Goal: Answer question/provide support: Share knowledge or assist other users

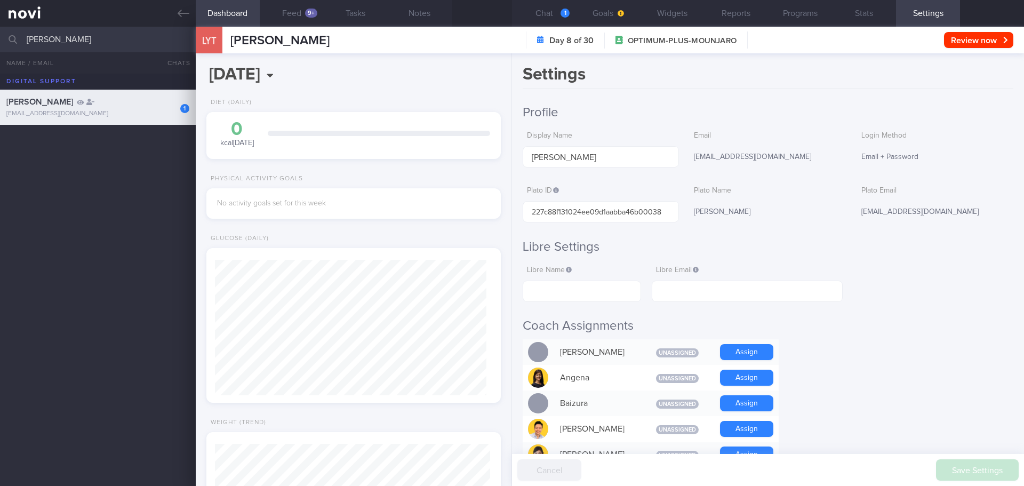
select select "9"
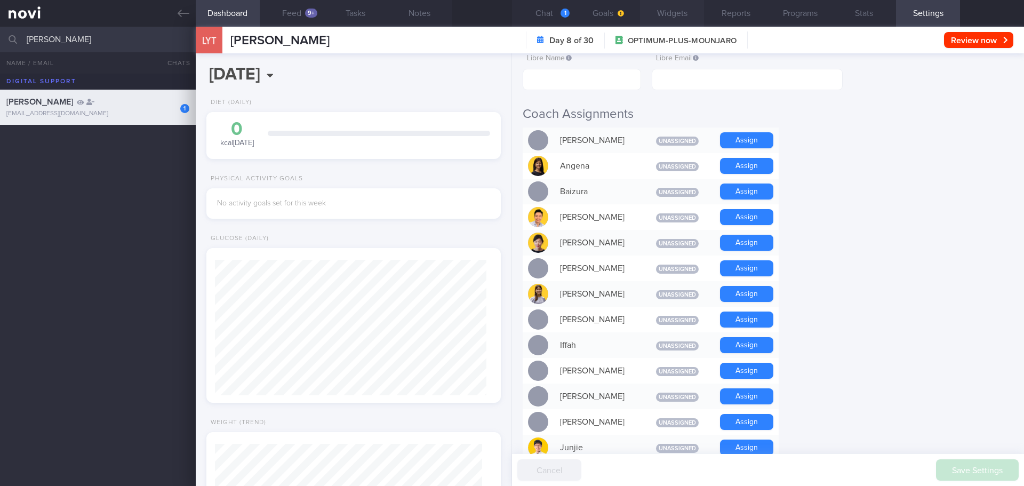
scroll to position [213, 0]
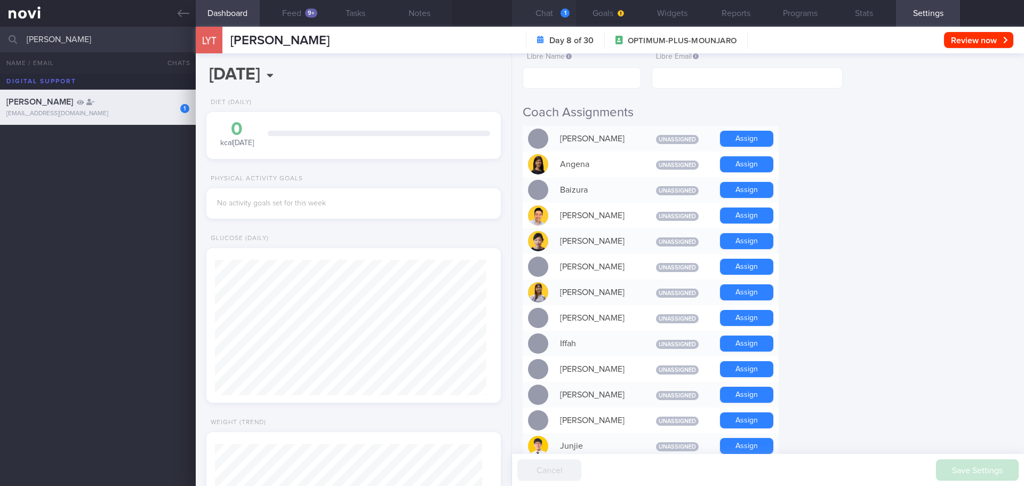
click at [551, 18] on button "Chat 1" at bounding box center [544, 13] width 64 height 27
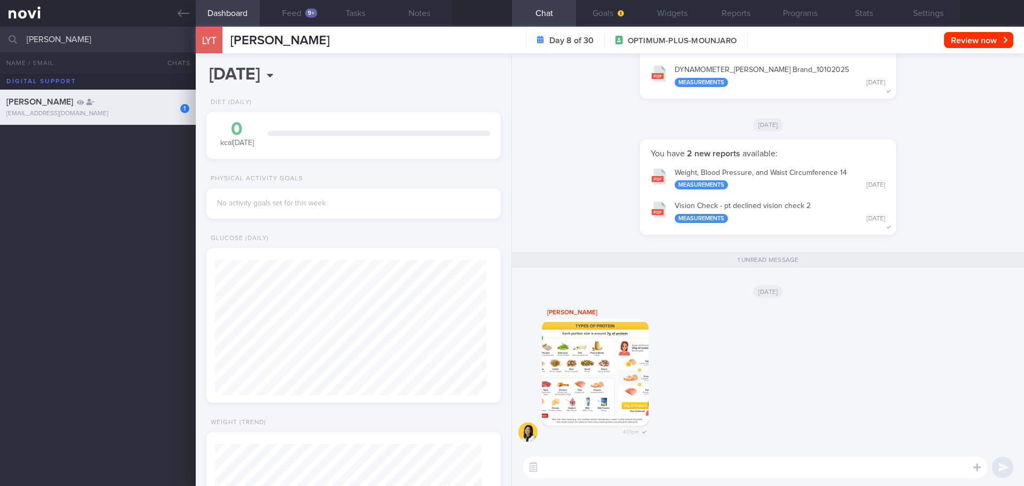
drag, startPoint x: 78, startPoint y: 41, endPoint x: 0, endPoint y: 29, distance: 78.8
click at [0, 29] on input "[PERSON_NAME]" at bounding box center [512, 40] width 1024 height 26
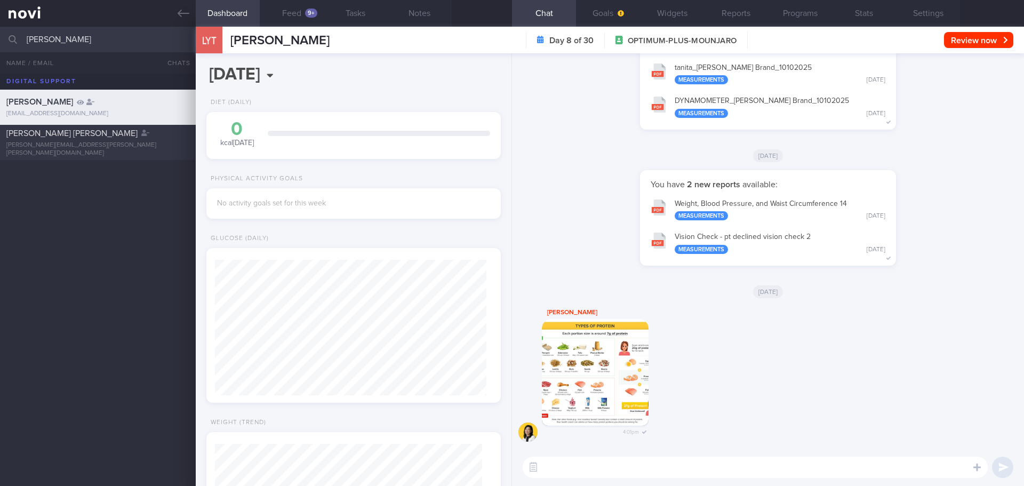
type input "[PERSON_NAME]"
click at [93, 138] on span "[PERSON_NAME] [PERSON_NAME]" at bounding box center [71, 133] width 131 height 9
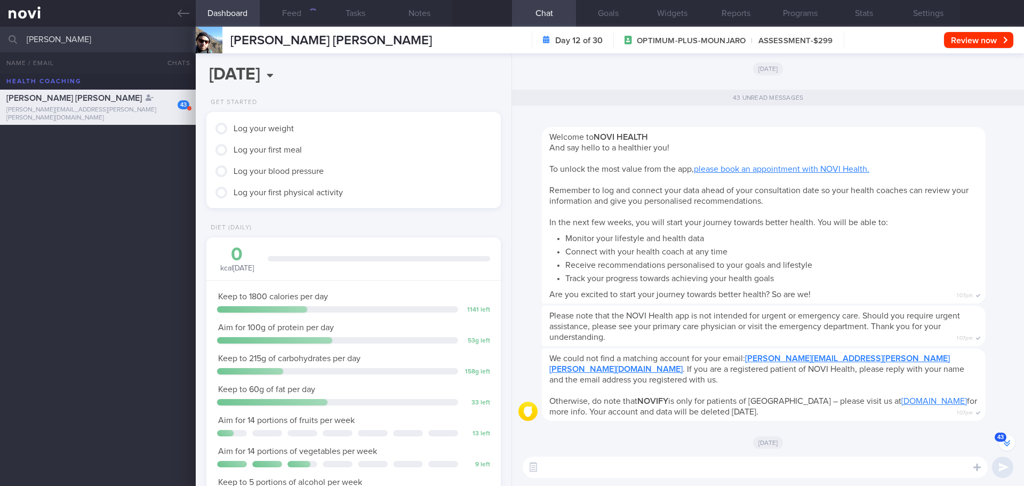
scroll to position [-3408, 0]
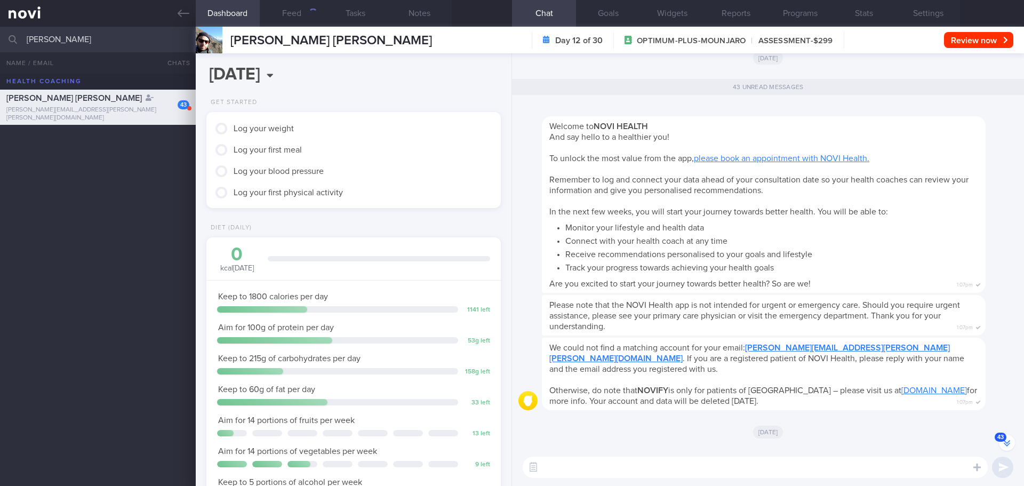
click at [1004, 448] on button "43" at bounding box center [1007, 442] width 16 height 16
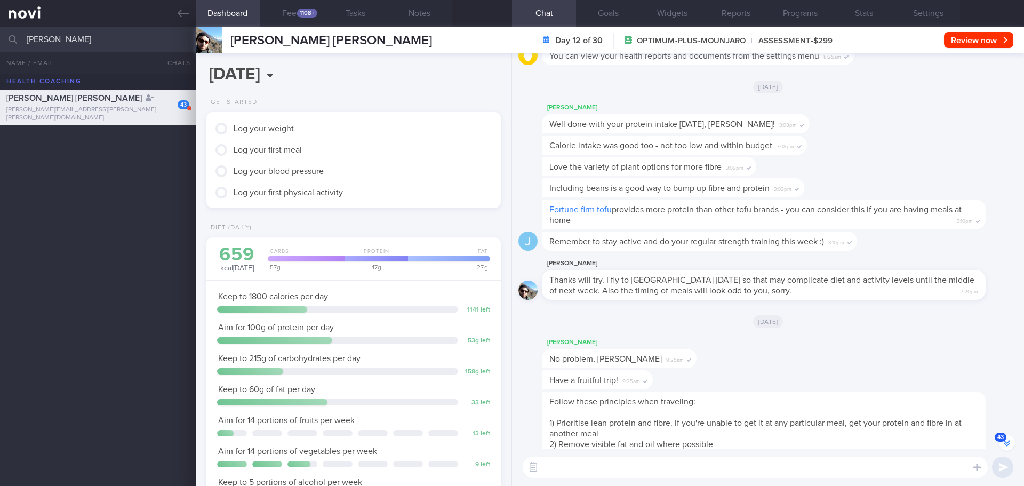
scroll to position [-320, 0]
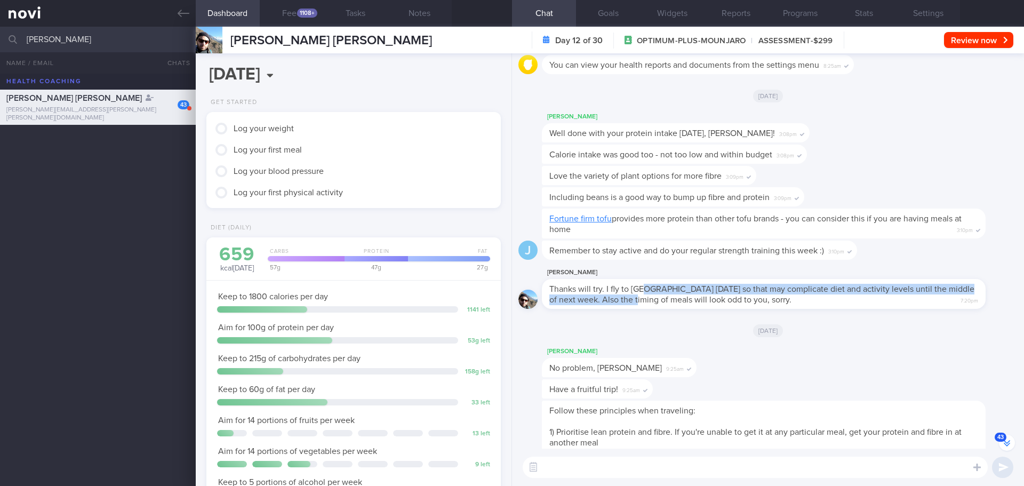
drag, startPoint x: 642, startPoint y: 288, endPoint x: 642, endPoint y: 299, distance: 11.2
click at [642, 299] on span "Thanks will try. I fly to [GEOGRAPHIC_DATA] [DATE] so that may complicate diet …" at bounding box center [761, 294] width 425 height 19
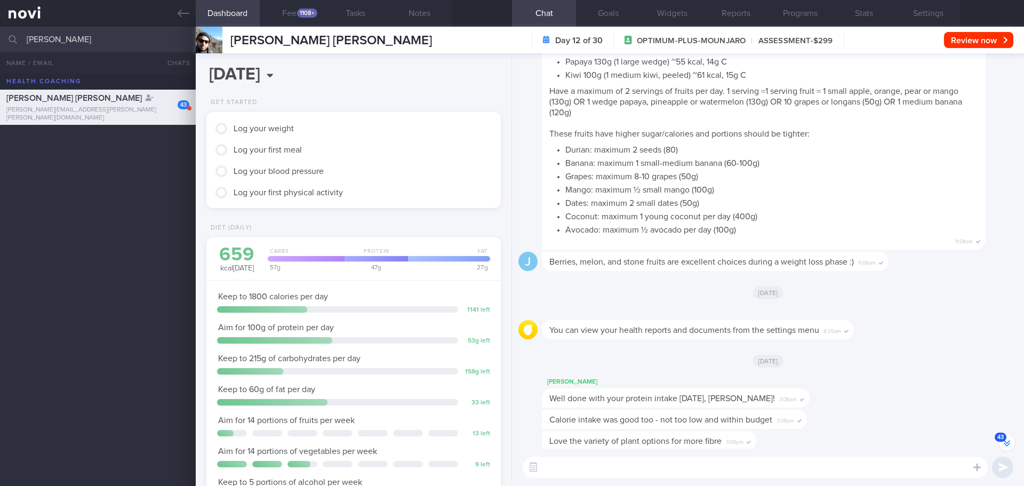
scroll to position [-799, 0]
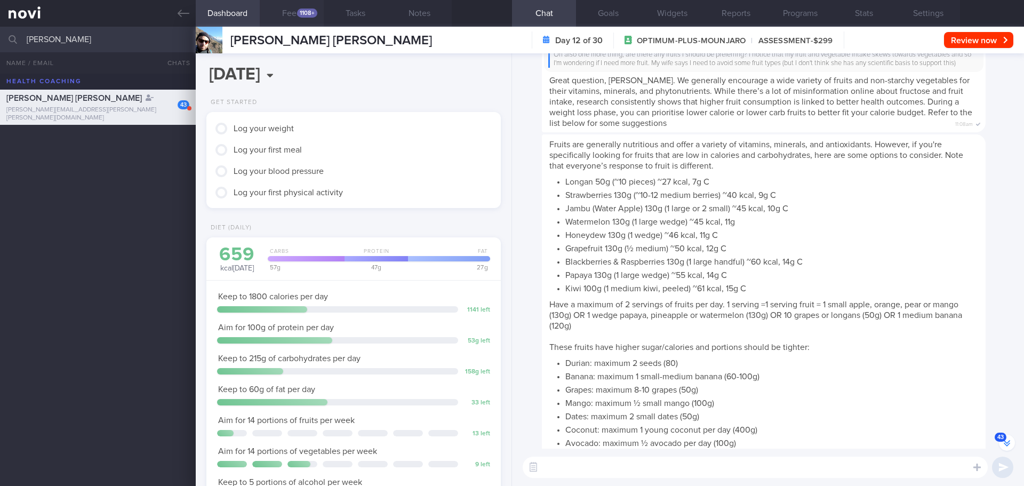
click at [305, 14] on div "1108+" at bounding box center [307, 13] width 20 height 9
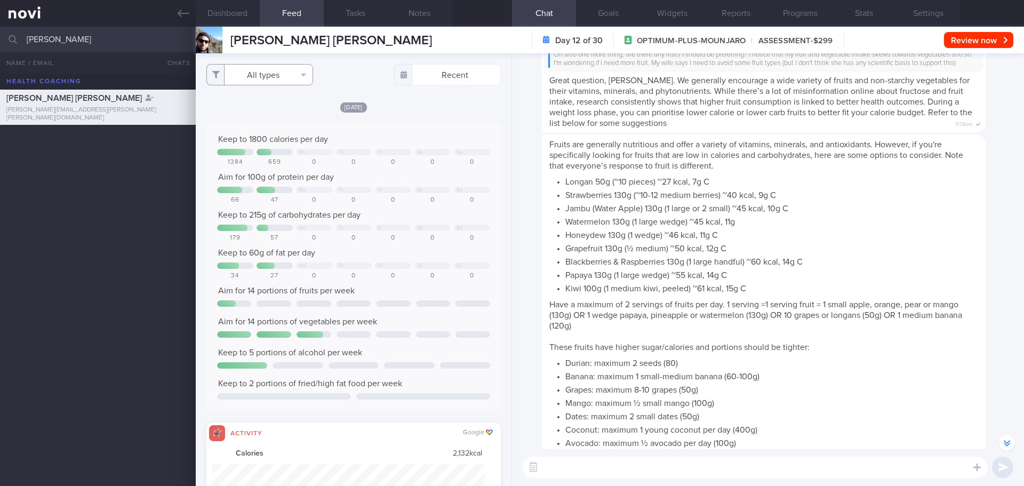
click at [261, 78] on button "All types" at bounding box center [259, 74] width 107 height 21
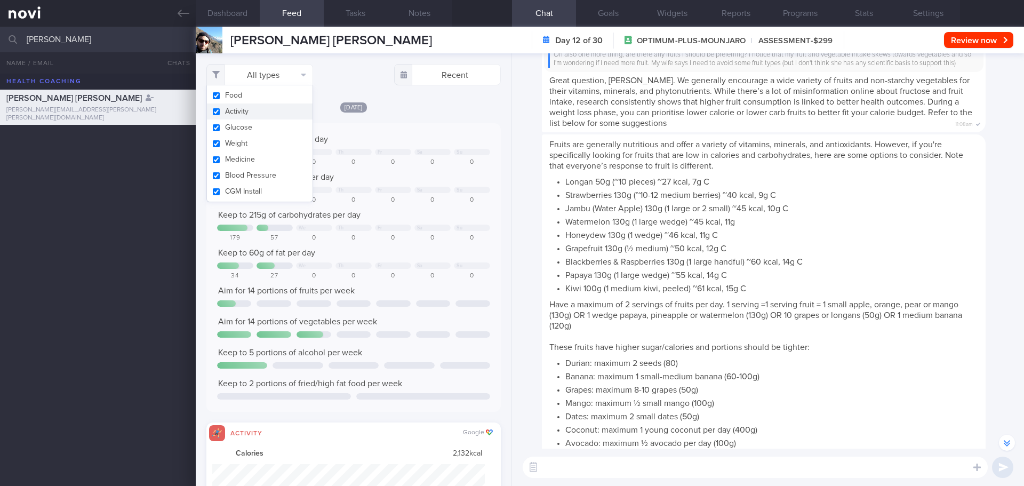
click at [259, 117] on button "Activity" at bounding box center [260, 111] width 106 height 16
checkbox input "false"
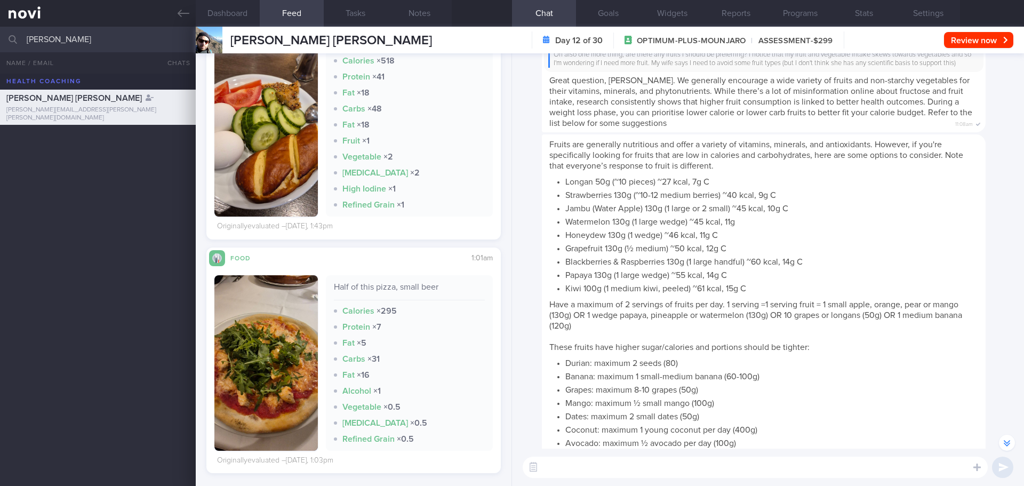
click at [295, 325] on button "button" at bounding box center [265, 362] width 103 height 175
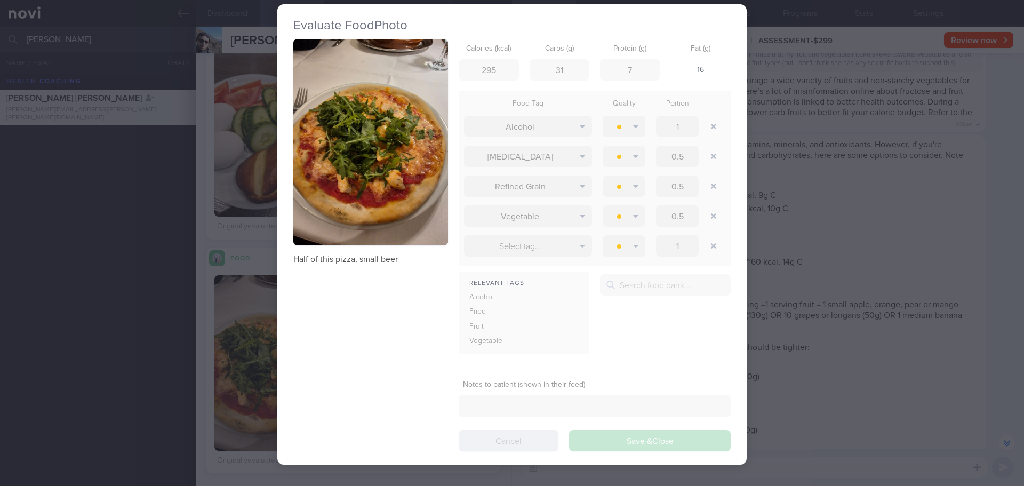
click at [858, 392] on div "Evaluate Food Photo Half of this pizza, small beer Calories (kcal) 295 Carbs (g…" at bounding box center [512, 243] width 1024 height 486
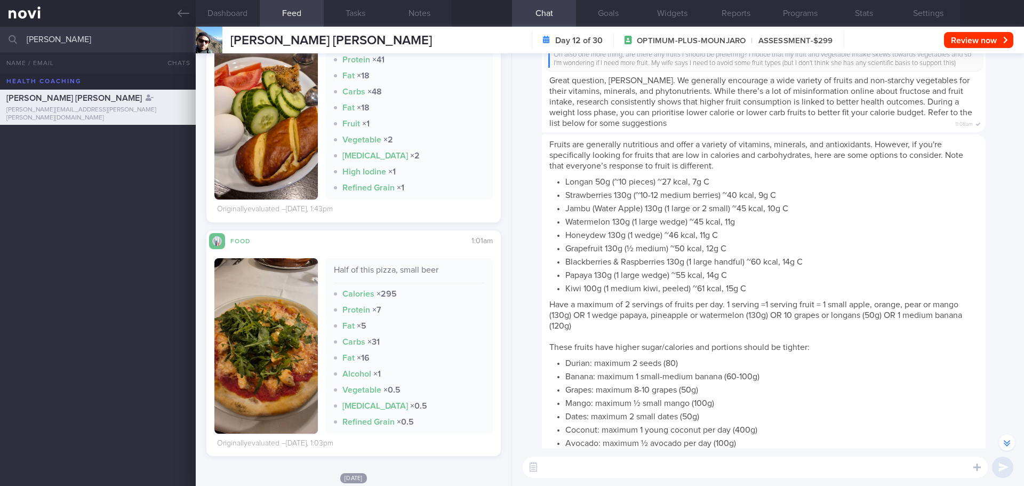
click at [287, 342] on button "button" at bounding box center [265, 345] width 103 height 175
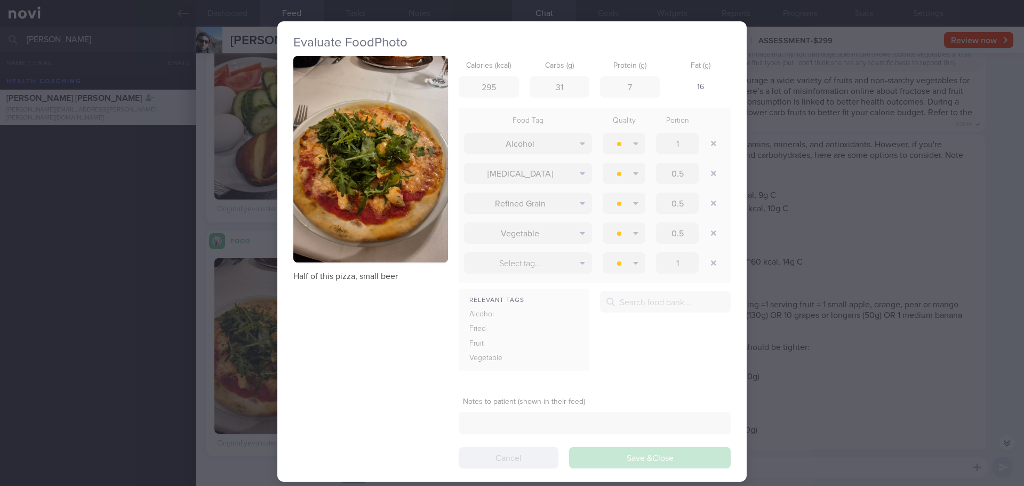
click at [898, 394] on div "Evaluate Food Photo Half of this pizza, small beer Calories (kcal) 295 Carbs (g…" at bounding box center [512, 243] width 1024 height 486
